Goal: Check status: Check status

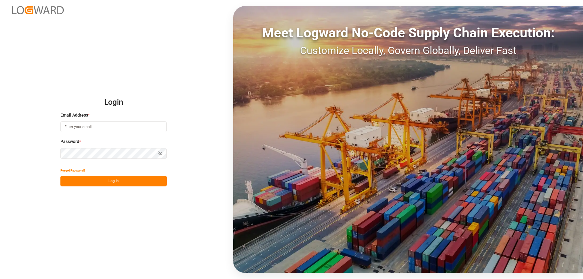
type input "[PERSON_NAME][EMAIL_ADDRESS][DOMAIN_NAME]"
click at [140, 189] on div "Login Email Address * mara-lynn.tan@leschaco.com Password * Show password Forgo…" at bounding box center [291, 139] width 583 height 279
click at [139, 184] on button "Log In" at bounding box center [113, 181] width 106 height 11
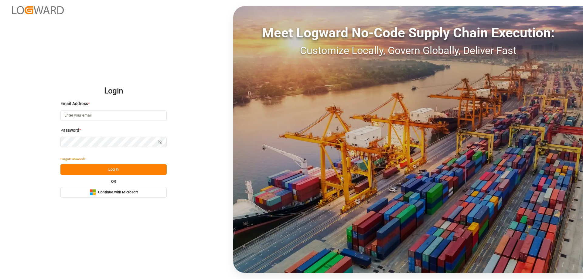
type input "[PERSON_NAME][EMAIL_ADDRESS][DOMAIN_NAME]"
click at [114, 172] on button "Log In" at bounding box center [113, 169] width 106 height 11
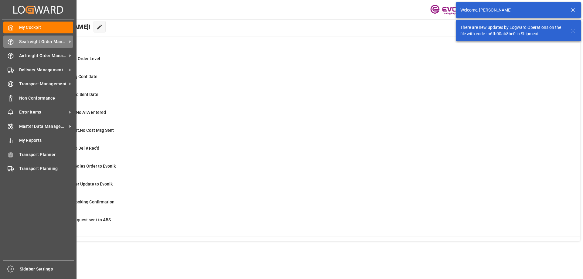
click at [20, 39] on span "Seafreight Order Management" at bounding box center [43, 42] width 48 height 6
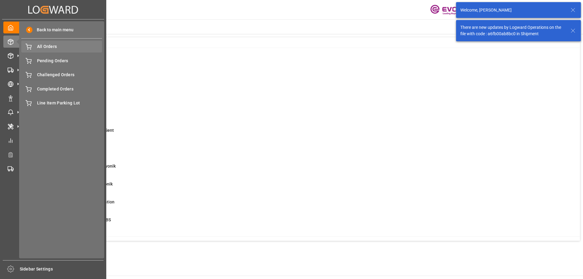
click at [62, 46] on span "All Orders" at bounding box center [69, 46] width 65 height 6
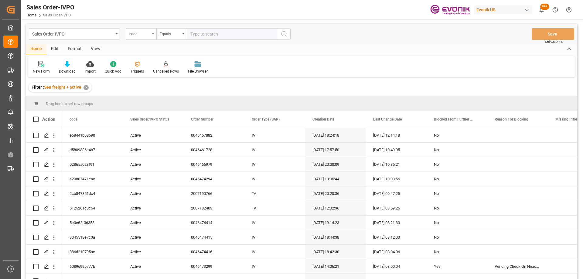
click at [145, 38] on div "code" at bounding box center [141, 34] width 30 height 12
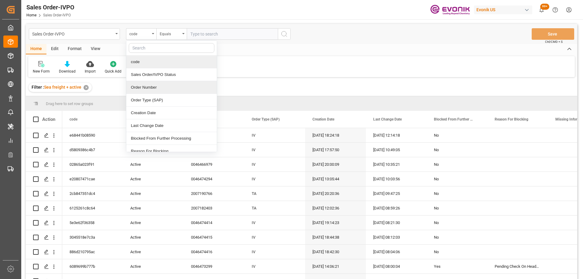
click at [148, 88] on div "Order Number" at bounding box center [171, 87] width 91 height 13
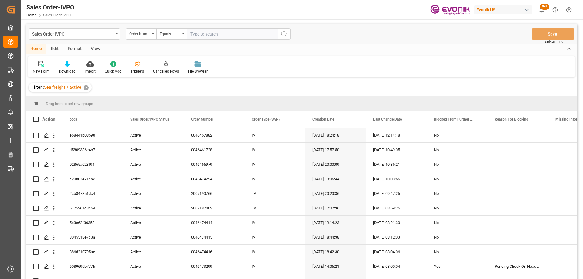
click at [197, 29] on input "text" at bounding box center [232, 34] width 91 height 12
paste input "2007182403"
type input "2007182403"
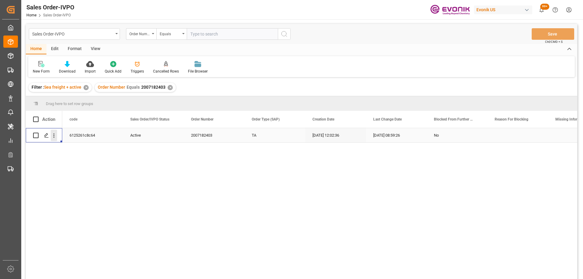
click at [54, 138] on icon "open menu" at bounding box center [54, 135] width 6 height 6
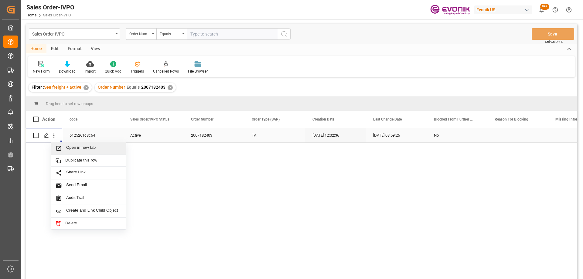
click at [60, 147] on icon "Press SPACE to select this row." at bounding box center [59, 148] width 5 height 5
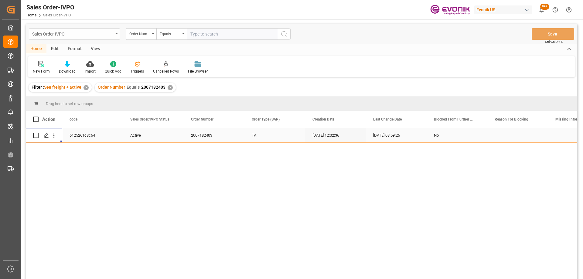
click at [70, 33] on div "Sales Order-IVPO" at bounding box center [72, 34] width 81 height 8
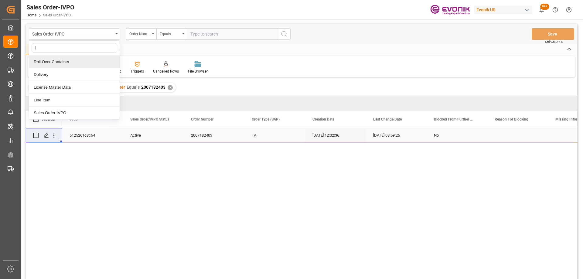
type input "li"
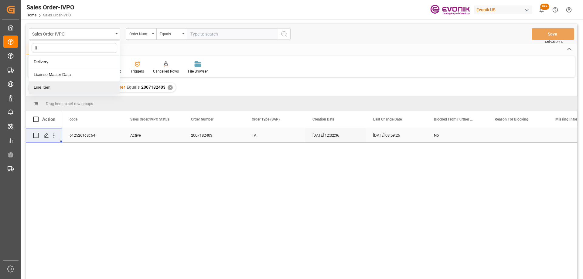
click at [54, 87] on div "Line Item" at bounding box center [74, 87] width 91 height 13
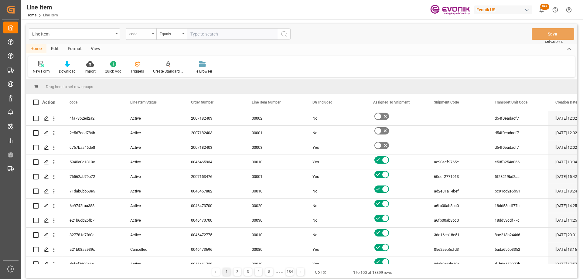
click at [138, 35] on div "code" at bounding box center [139, 33] width 21 height 7
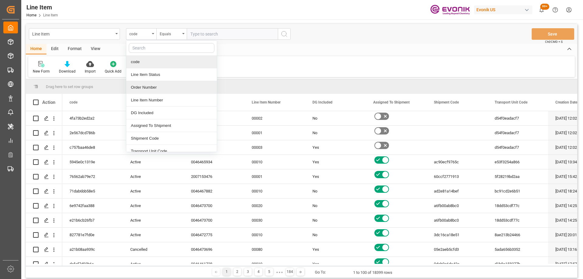
click at [146, 85] on div "Order Number" at bounding box center [171, 87] width 91 height 13
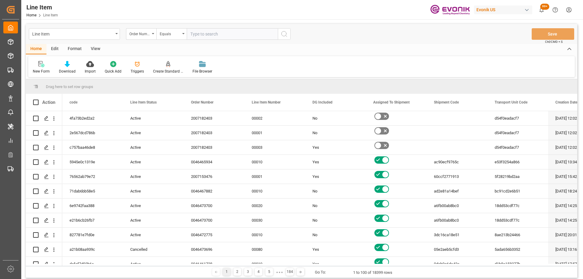
click at [198, 35] on input "text" at bounding box center [232, 34] width 91 height 12
paste input "0046464345"
type input "0046464345"
click at [282, 34] on icon "search button" at bounding box center [284, 33] width 7 height 7
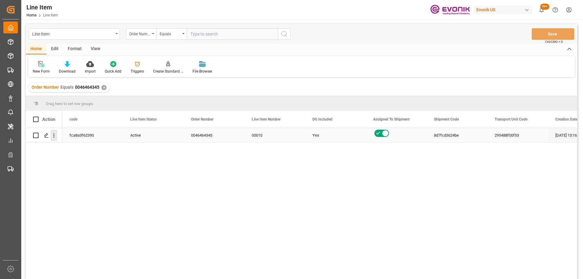
click at [53, 133] on icon "open menu" at bounding box center [54, 135] width 6 height 6
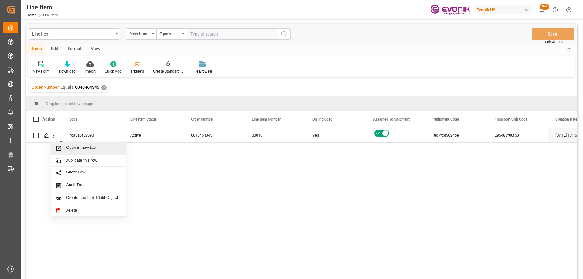
click at [90, 50] on div "View" at bounding box center [95, 49] width 19 height 10
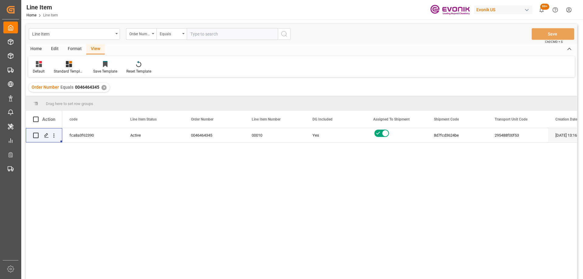
click at [67, 70] on div "Standard Templates" at bounding box center [69, 71] width 30 height 5
click at [81, 135] on div "AES View" at bounding box center [85, 135] width 53 height 6
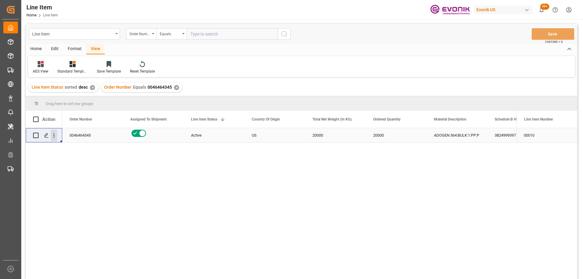
click at [55, 134] on icon "open menu" at bounding box center [54, 135] width 6 height 6
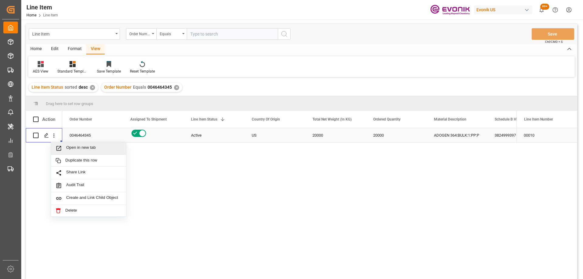
click at [70, 149] on span "Open in new tab" at bounding box center [93, 148] width 55 height 6
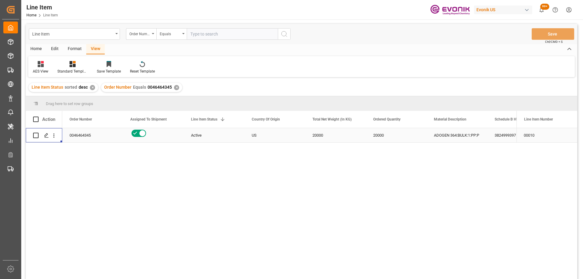
click at [343, 137] on div "20000" at bounding box center [335, 135] width 61 height 14
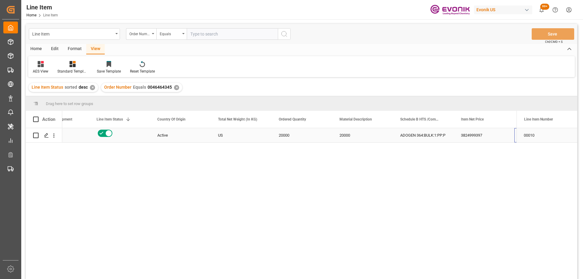
scroll to position [0, 155]
click at [365, 139] on div "3824999397" at bounding box center [362, 135] width 61 height 14
click at [166, 136] on div "EAR99" at bounding box center [180, 136] width 46 height 14
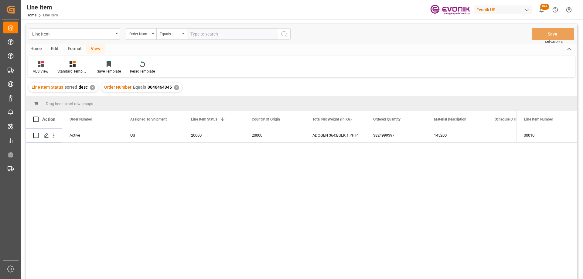
scroll to position [0, 0]
click at [55, 135] on icon "open menu" at bounding box center [54, 135] width 6 height 6
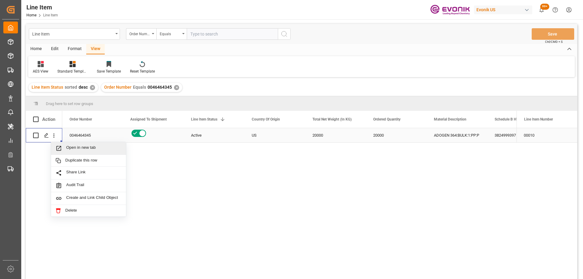
click at [62, 150] on span "Press SPACE to select this row." at bounding box center [61, 148] width 11 height 6
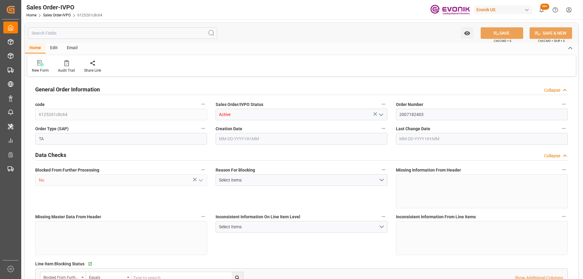
type input "UYMVD"
type input "0"
type input "1"
type input "1124.7"
type input "09-16-2025 12:02"
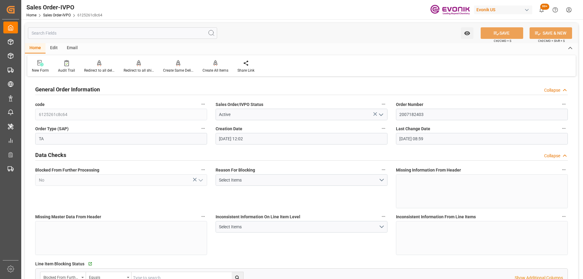
type input "09-23-2025 08:59"
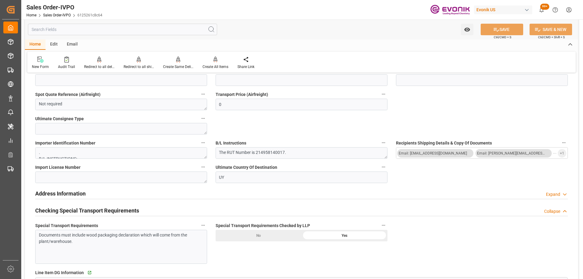
scroll to position [729, 0]
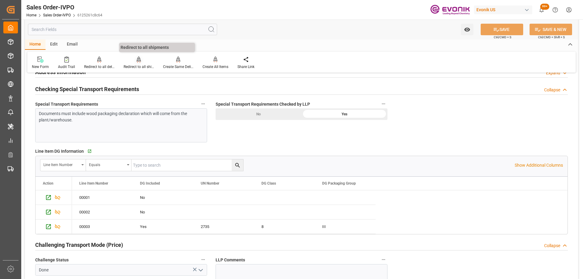
click at [139, 62] on icon at bounding box center [139, 60] width 4 height 6
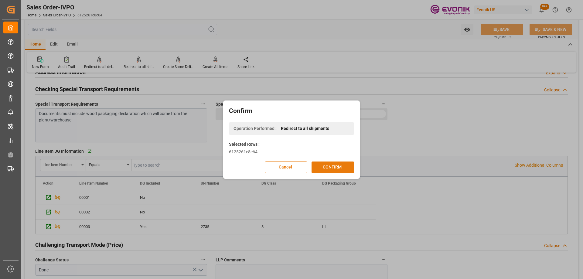
click at [329, 167] on button "CONFIRM" at bounding box center [333, 168] width 43 height 12
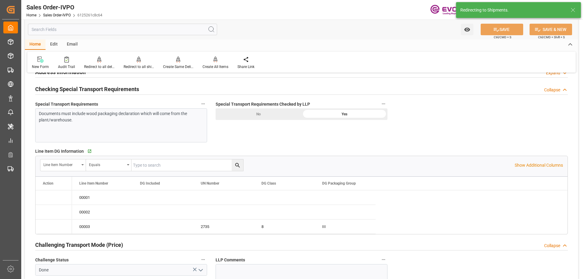
type input "09-16-2025 12:02"
type input "[DATE] 08:59"
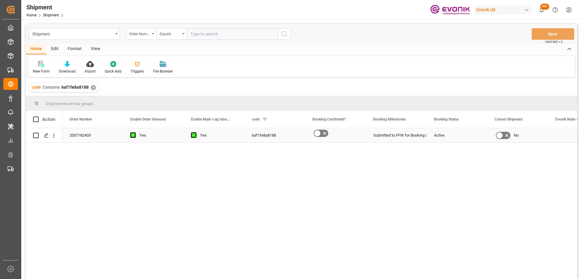
click at [51, 136] on icon "open menu" at bounding box center [54, 135] width 6 height 6
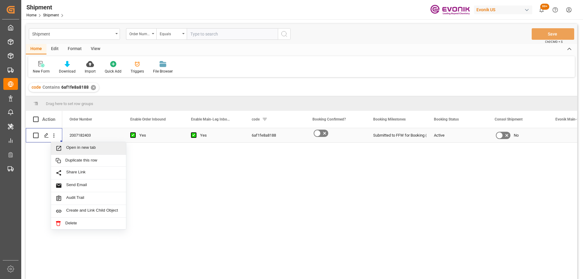
click at [60, 148] on icon "Press SPACE to select this row." at bounding box center [59, 148] width 5 height 5
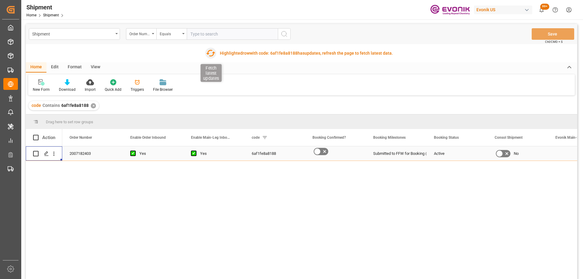
click at [214, 56] on icon "button" at bounding box center [211, 53] width 10 height 10
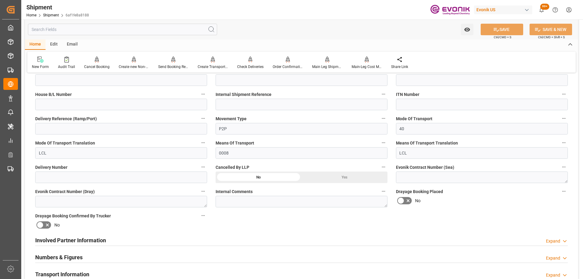
scroll to position [304, 0]
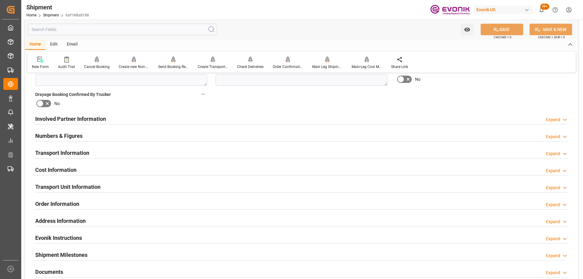
click at [148, 187] on div "Transport Unit Information Expand" at bounding box center [301, 187] width 533 height 12
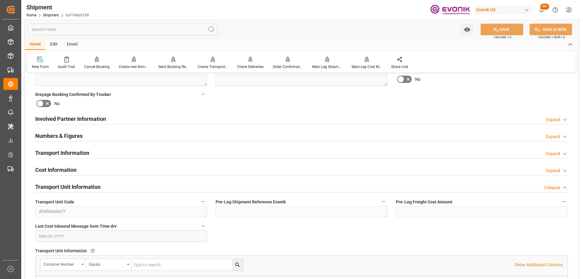
scroll to position [425, 0]
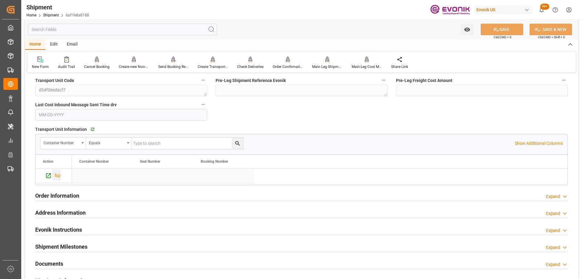
click at [58, 177] on icon "Press SPACE to select this row." at bounding box center [57, 176] width 6 height 6
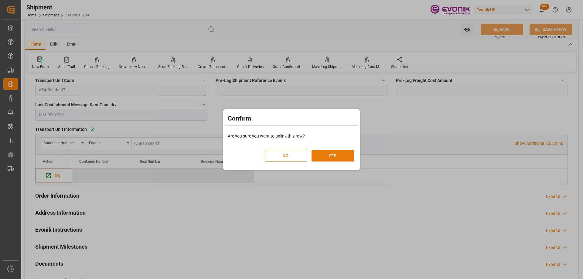
click at [325, 158] on button "YES" at bounding box center [333, 156] width 43 height 12
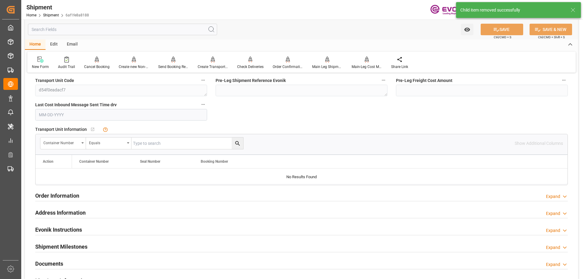
scroll to position [517, 0]
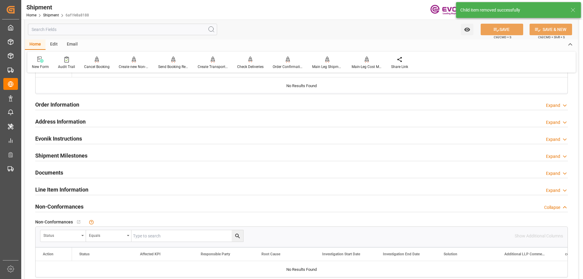
click at [105, 187] on div "Line Item Information Expand" at bounding box center [301, 190] width 533 height 12
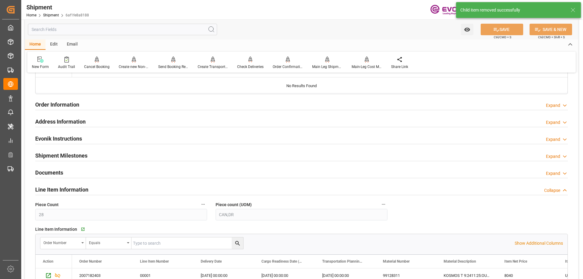
scroll to position [669, 0]
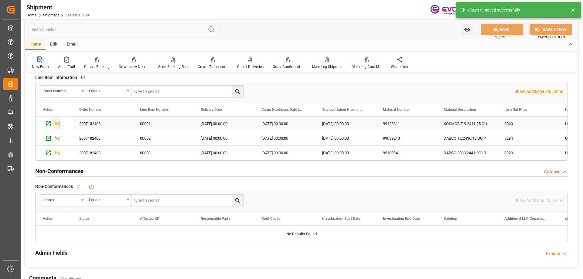
click at [59, 123] on icon "Press SPACE to select this row." at bounding box center [57, 124] width 6 height 6
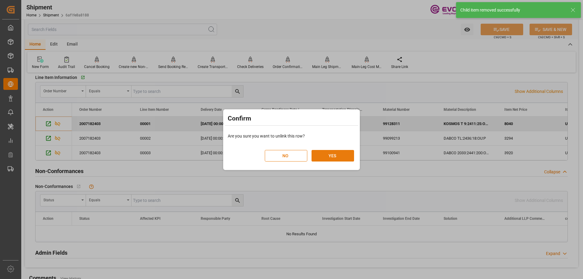
click at [321, 157] on button "YES" at bounding box center [333, 156] width 43 height 12
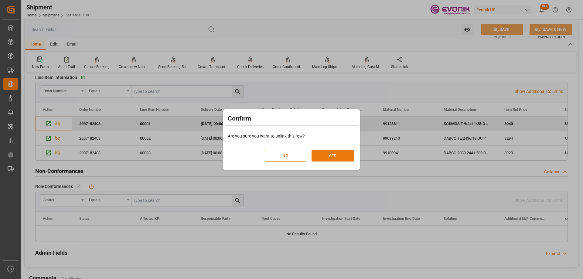
click at [330, 155] on button "YES" at bounding box center [333, 156] width 43 height 12
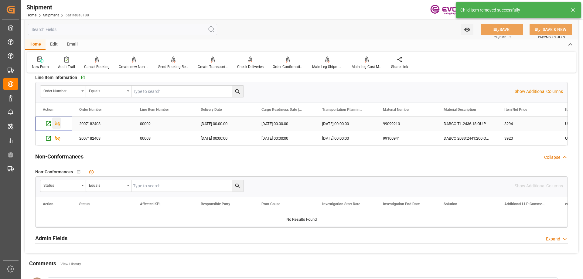
click at [58, 125] on icon "Press SPACE to select this row." at bounding box center [57, 124] width 5 height 5
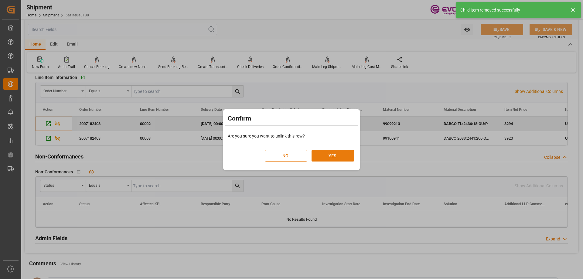
click at [337, 155] on button "YES" at bounding box center [333, 156] width 43 height 12
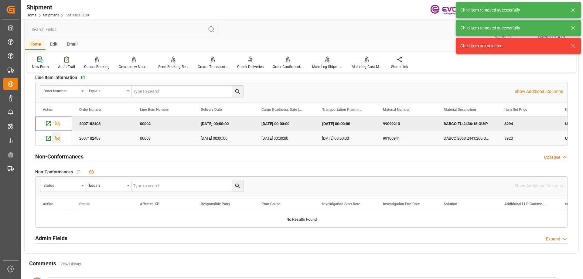
click at [59, 138] on icon "Press SPACE to select this row." at bounding box center [57, 138] width 6 height 6
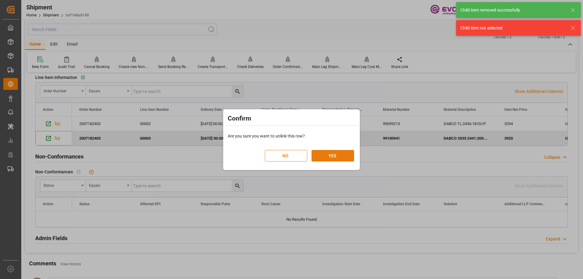
click at [334, 158] on button "YES" at bounding box center [333, 156] width 43 height 12
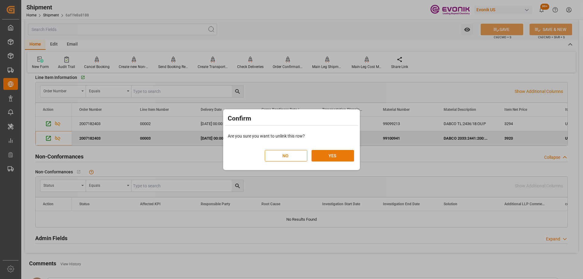
click at [330, 155] on button "YES" at bounding box center [333, 156] width 43 height 12
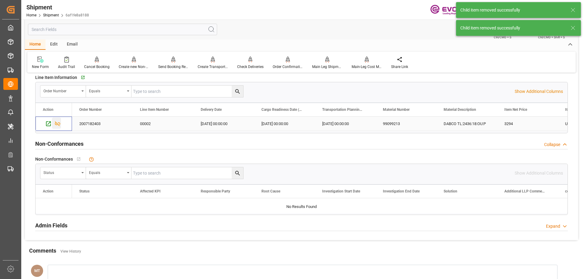
click at [58, 124] on icon "Press SPACE to select this row." at bounding box center [57, 124] width 6 height 6
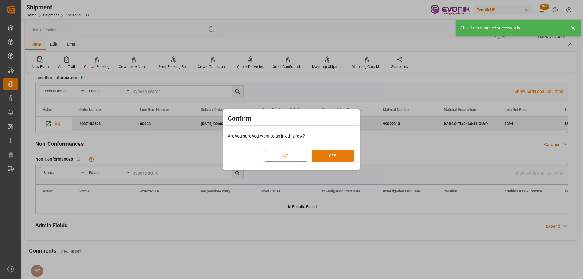
click at [339, 156] on button "YES" at bounding box center [333, 156] width 43 height 12
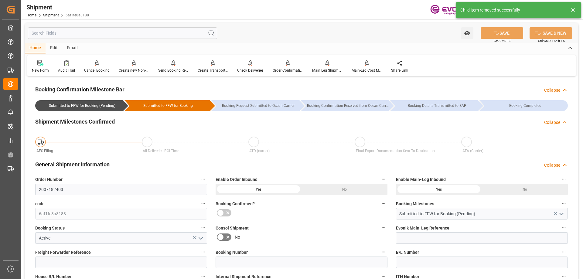
scroll to position [91, 0]
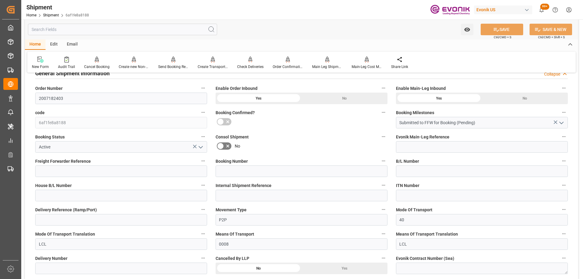
click at [202, 145] on icon "open menu" at bounding box center [200, 147] width 7 height 7
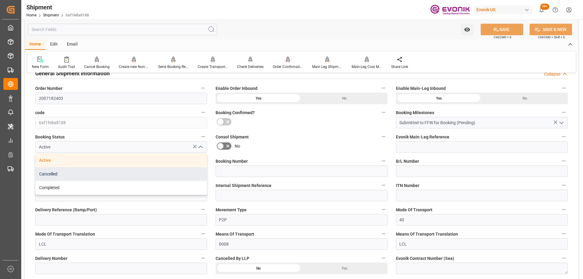
click at [123, 172] on div "Cancelled" at bounding box center [121, 174] width 171 height 14
type input "Cancelled"
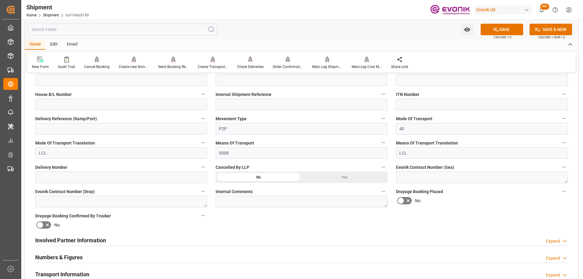
scroll to position [61, 0]
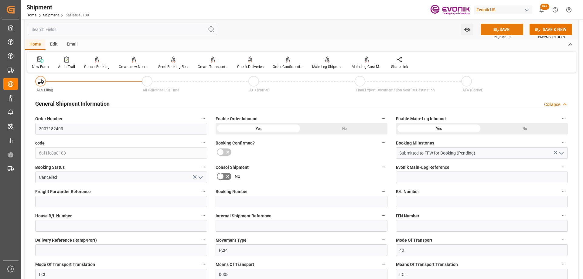
click at [504, 30] on button "SAVE" at bounding box center [502, 30] width 43 height 12
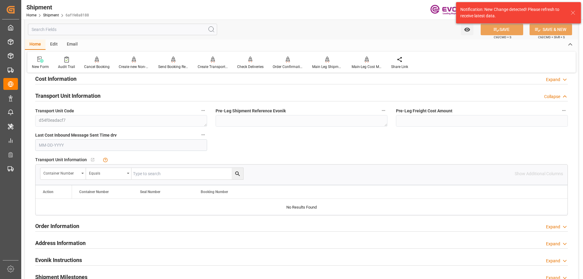
scroll to position [182, 0]
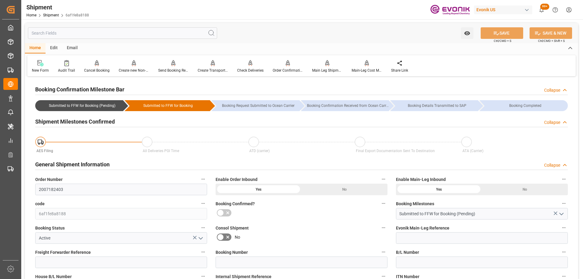
scroll to position [91, 0]
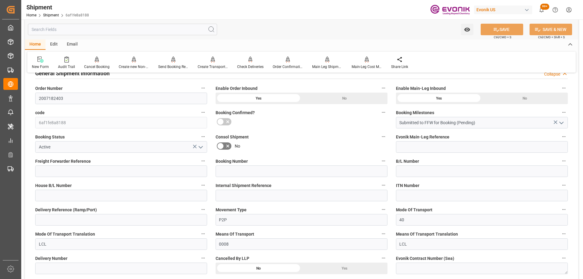
click at [201, 145] on icon "open menu" at bounding box center [200, 147] width 7 height 7
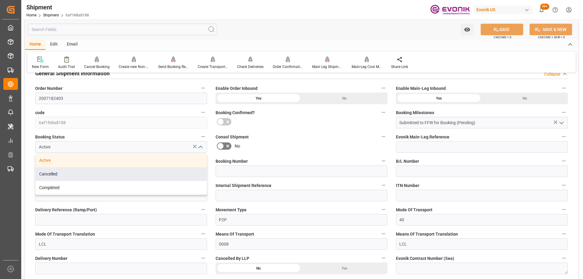
click at [91, 170] on div "Cancelled" at bounding box center [121, 174] width 171 height 14
type input "Cancelled"
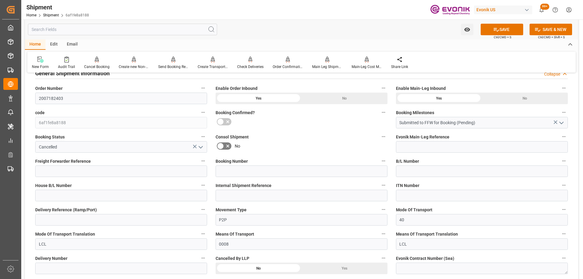
click at [302, 145] on div "No" at bounding box center [302, 146] width 172 height 10
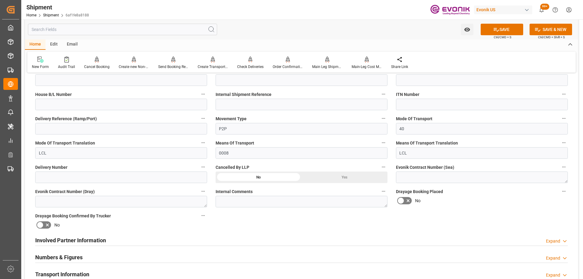
click at [340, 176] on div "Yes" at bounding box center [345, 178] width 86 height 12
click at [487, 31] on button "SAVE" at bounding box center [502, 30] width 43 height 12
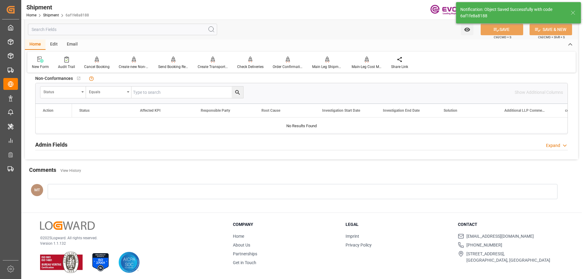
scroll to position [395, 0]
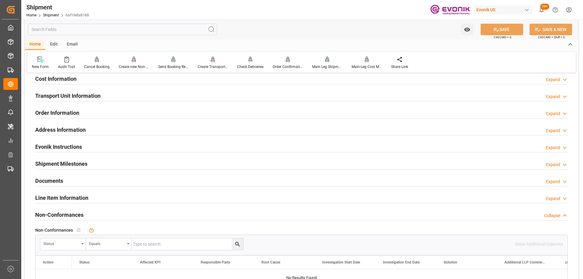
click at [91, 198] on div "Line Item Information Expand" at bounding box center [301, 198] width 533 height 12
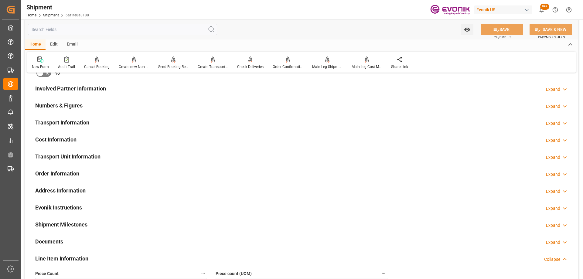
scroll to position [273, 0]
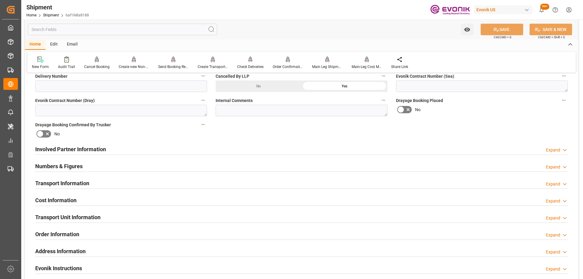
click at [109, 185] on div "Transport Information Expand" at bounding box center [301, 183] width 533 height 12
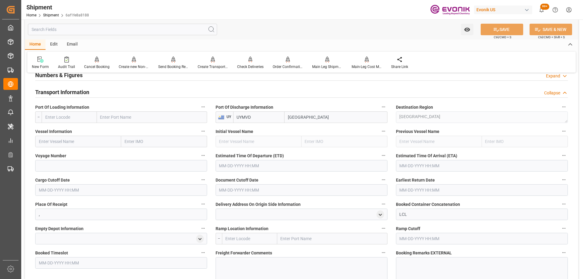
scroll to position [486, 0]
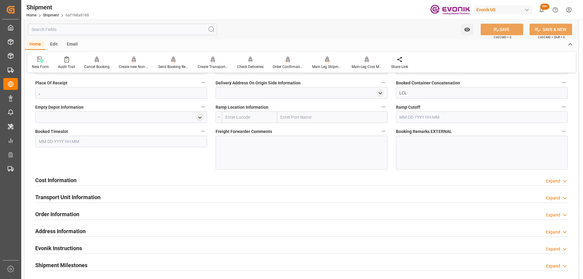
click at [85, 195] on h2 "Transport Unit Information" at bounding box center [67, 197] width 65 height 8
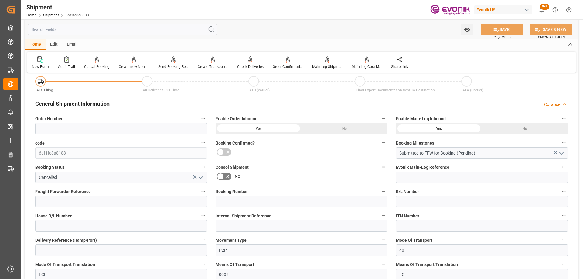
scroll to position [0, 0]
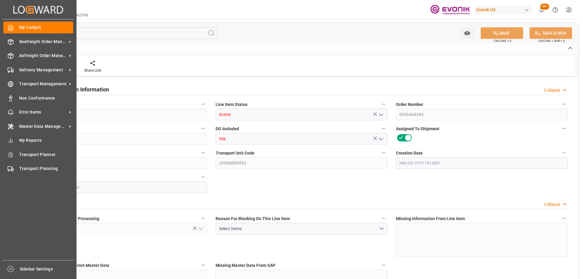
type input "0"
type input "20000"
type input "0"
type input "20000"
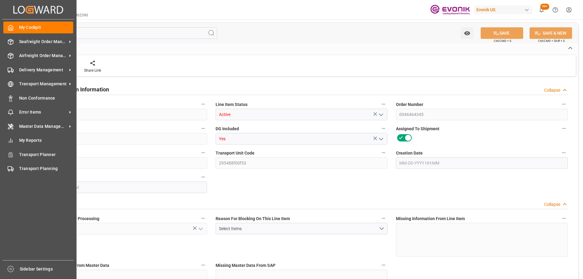
type input "145200"
type input "20000"
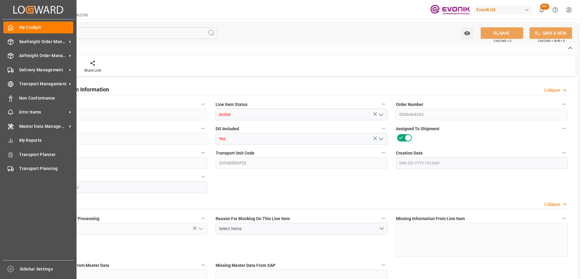
type input "20000"
type input "0"
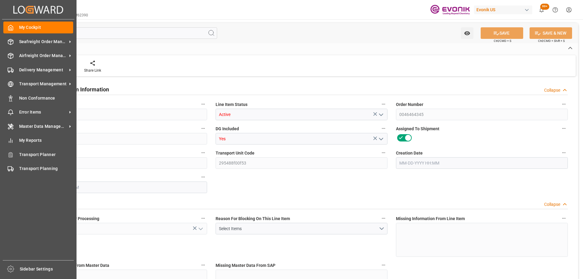
type input "20000"
type input "0"
type input "[DATE] 13:16"
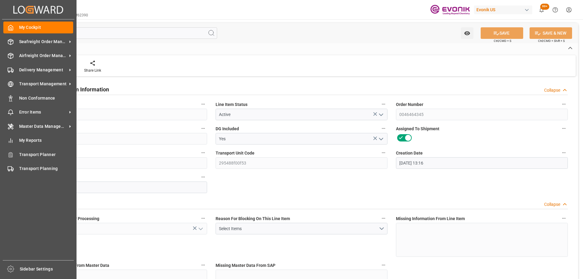
type input "[DATE] 18:31"
type input "[DATE]"
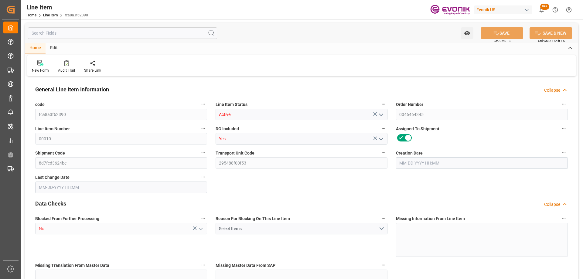
type input "0"
type input "20000"
type input "0"
type input "20000"
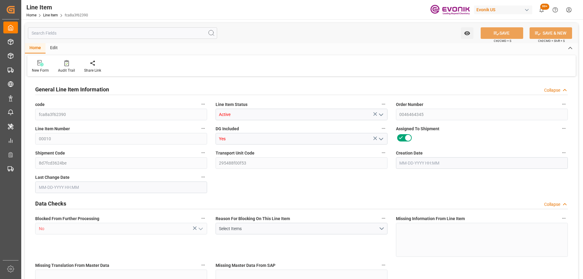
type input "145200"
type input "20000"
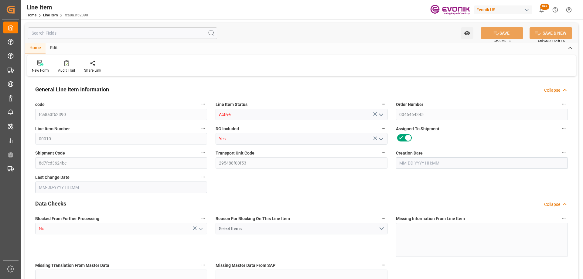
type input "20000"
type input "0"
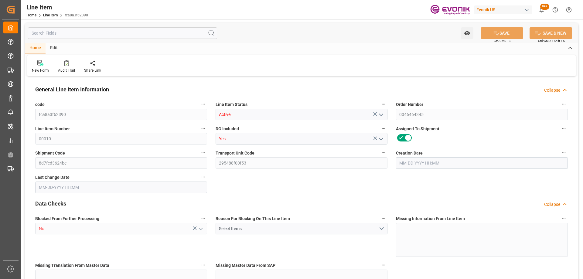
type input "20000"
type input "0"
type input "[DATE] 13:16"
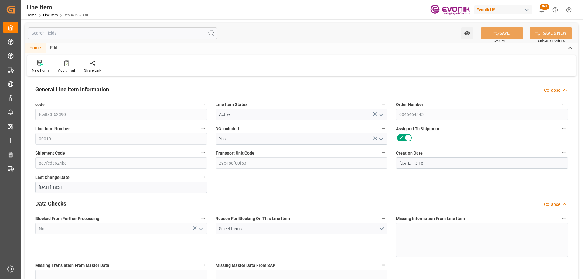
type input "[DATE] 18:31"
type input "[DATE]"
click at [94, 34] on input "text" at bounding box center [122, 33] width 189 height 12
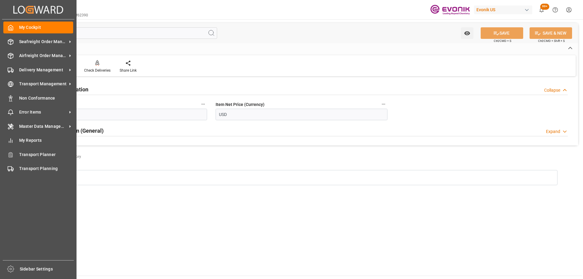
type input "pric"
click at [230, 233] on main "pric Watch Option SAVE Ctrl/CMD + S SAVE & NEW Ctrl/CMD + Shift + S Home Edit N…" at bounding box center [301, 147] width 561 height 256
